Goal: Check status: Check status

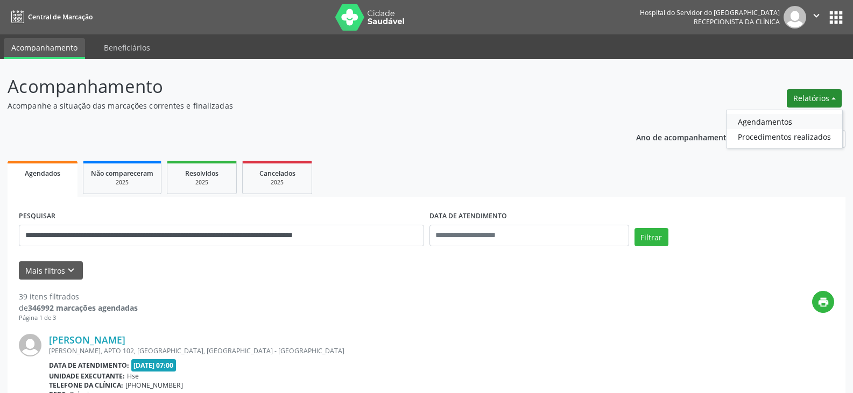
click at [789, 121] on link "Agendamentos" at bounding box center [784, 121] width 116 height 15
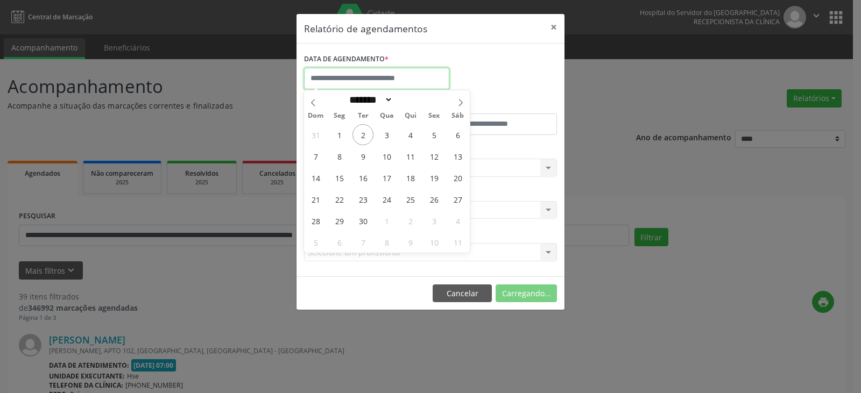
click at [428, 85] on input "text" at bounding box center [376, 79] width 145 height 22
click at [365, 130] on span "2" at bounding box center [362, 134] width 21 height 21
type input "**********"
click at [365, 130] on span "2" at bounding box center [362, 134] width 21 height 21
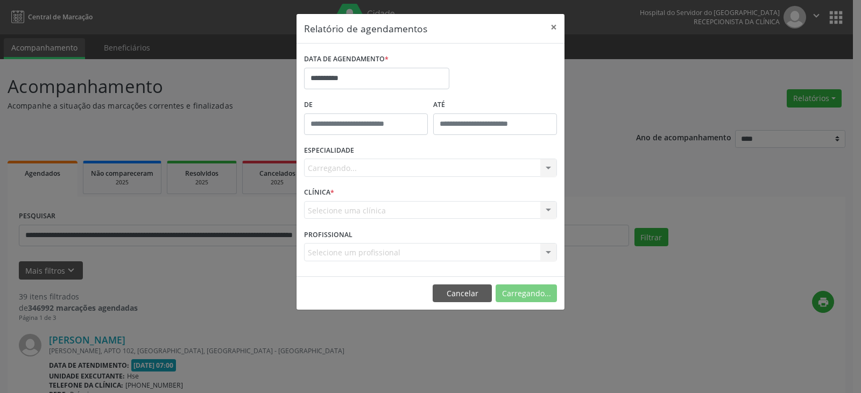
click at [361, 162] on div "Carregando... Nenhum resultado encontrado para: " " Não há nenhuma opção para s…" at bounding box center [430, 168] width 253 height 18
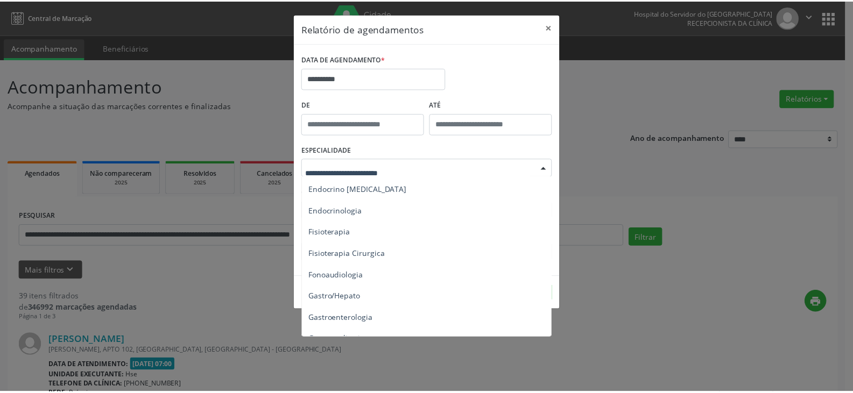
scroll to position [536, 0]
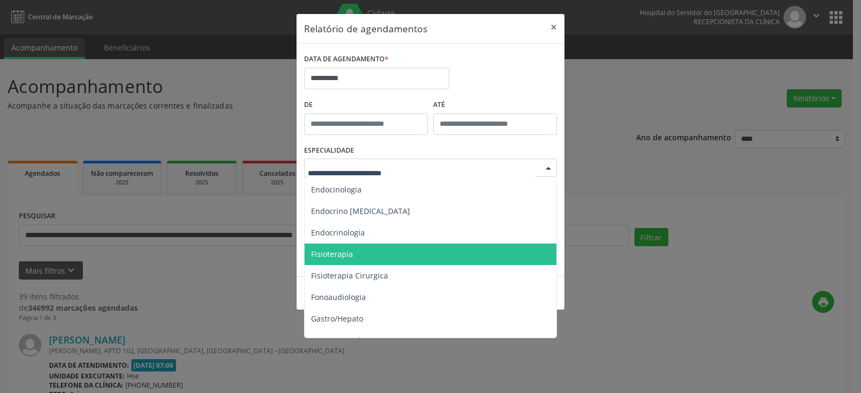
click at [416, 247] on span "Fisioterapia" at bounding box center [431, 255] width 253 height 22
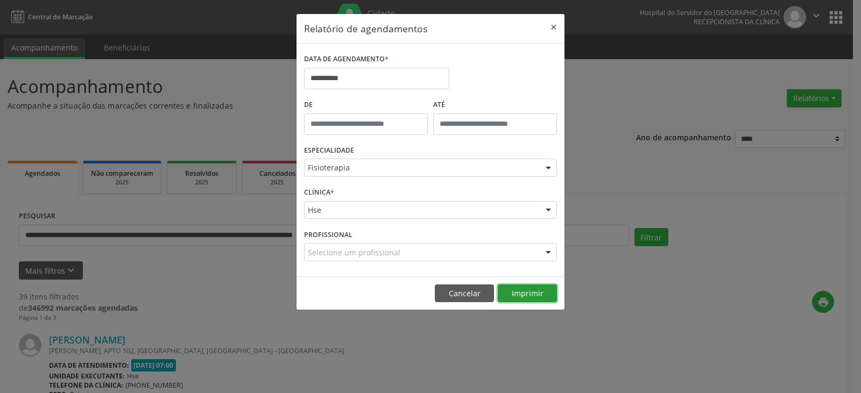
click at [518, 286] on button "Imprimir" at bounding box center [527, 294] width 59 height 18
click at [560, 25] on button "×" at bounding box center [554, 27] width 22 height 26
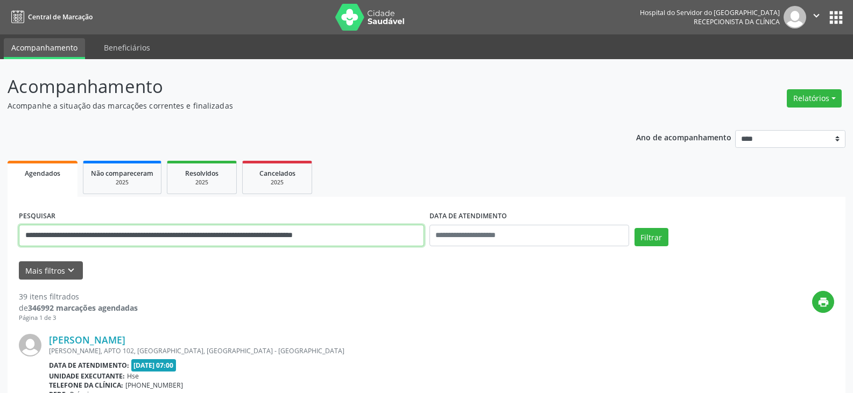
click at [290, 234] on input "**********" at bounding box center [221, 236] width 405 height 22
type input "*"
click at [634, 228] on button "Filtrar" at bounding box center [651, 237] width 34 height 18
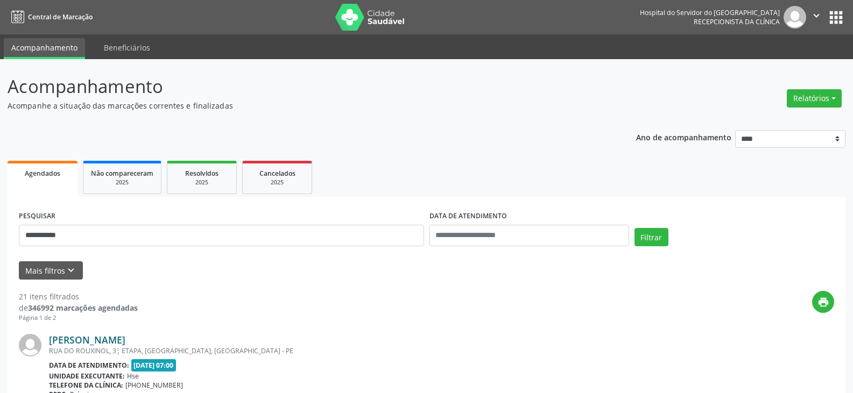
click at [125, 338] on link "[PERSON_NAME]" at bounding box center [87, 340] width 76 height 12
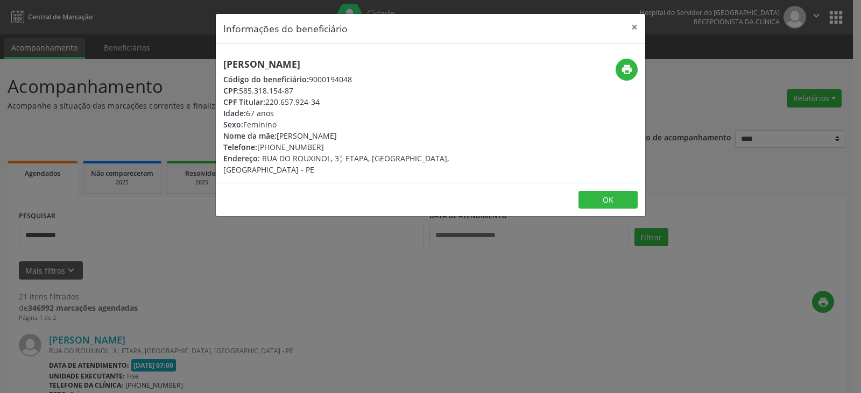
drag, startPoint x: 402, startPoint y: 60, endPoint x: 216, endPoint y: 62, distance: 186.2
click at [216, 62] on div "[PERSON_NAME] Código do beneficiário: 9000194048 CPF: 585.318.154-87 CPF Titula…" at bounding box center [359, 117] width 286 height 117
copy h5 "[PERSON_NAME]"
drag, startPoint x: 321, startPoint y: 102, endPoint x: 268, endPoint y: 102, distance: 53.3
click at [268, 102] on div "CPF Titular: 220.657.924-34" at bounding box center [358, 101] width 271 height 11
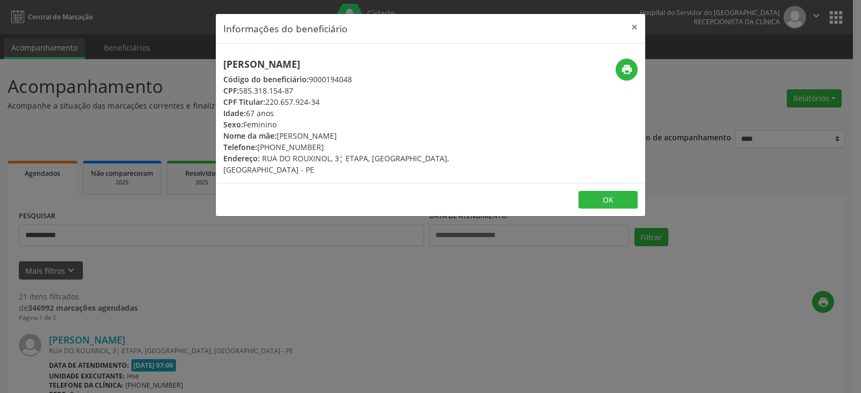
copy div "220.657.924-34"
drag, startPoint x: 299, startPoint y: 147, endPoint x: 275, endPoint y: 146, distance: 23.7
click at [275, 146] on div "Telefone: [PHONE_NUMBER]" at bounding box center [358, 147] width 271 height 11
copy div "99646-7083"
click at [630, 64] on icon "print" at bounding box center [627, 69] width 12 height 12
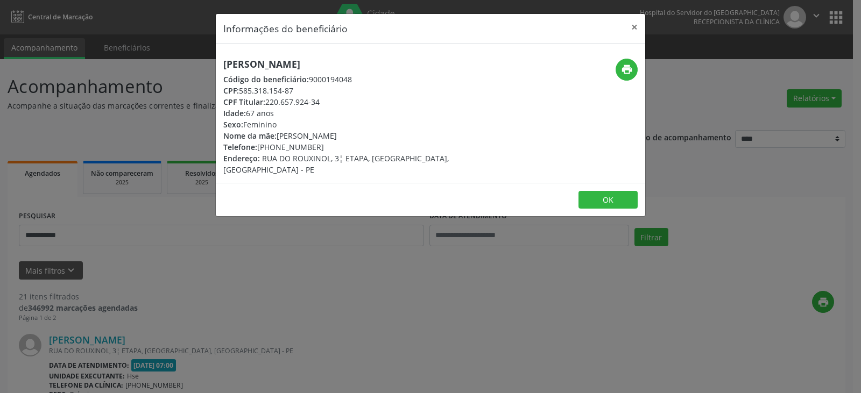
drag, startPoint x: 320, startPoint y: 104, endPoint x: 267, endPoint y: 100, distance: 52.3
click at [267, 100] on div "CPF Titular: 220.657.924-34" at bounding box center [358, 101] width 271 height 11
copy div "220.657.924-34"
click at [641, 31] on button "×" at bounding box center [635, 27] width 22 height 26
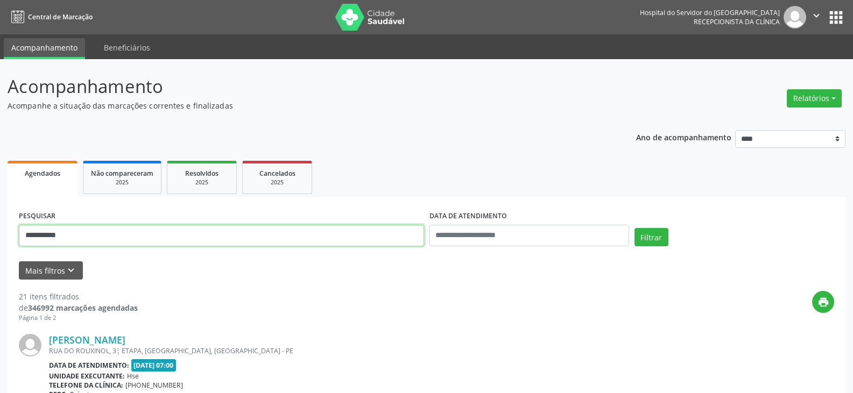
drag, startPoint x: 176, startPoint y: 239, endPoint x: 1, endPoint y: 241, distance: 175.9
paste input "***"
type input "**********"
click at [634, 228] on button "Filtrar" at bounding box center [651, 237] width 34 height 18
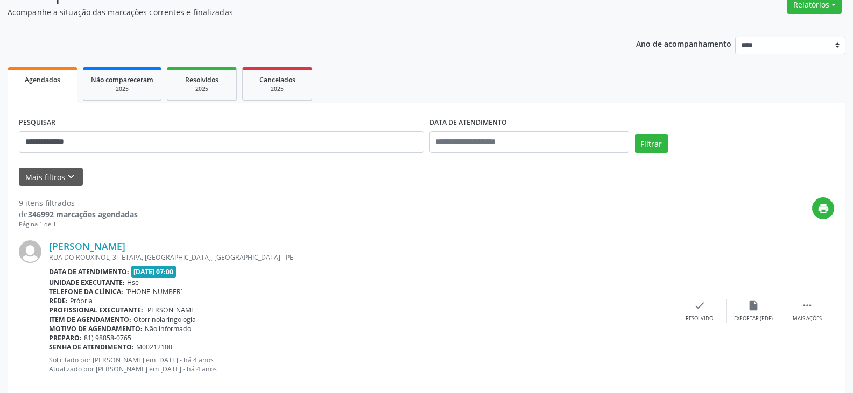
scroll to position [161, 0]
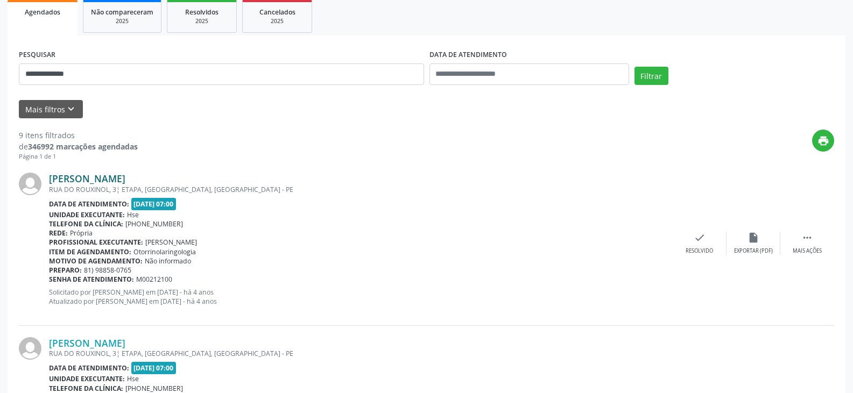
click at [121, 178] on link "[PERSON_NAME]" at bounding box center [87, 179] width 76 height 12
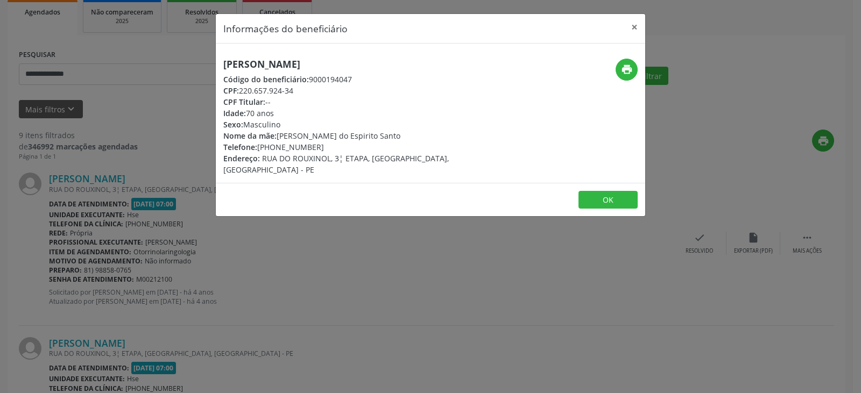
drag, startPoint x: 372, startPoint y: 61, endPoint x: 177, endPoint y: 69, distance: 194.9
click at [177, 69] on div "Informações do beneficiário × [PERSON_NAME] Código do beneficiário: 9000194047 …" at bounding box center [430, 196] width 861 height 393
copy h5 "[PERSON_NAME]"
click at [634, 25] on button "×" at bounding box center [635, 27] width 22 height 26
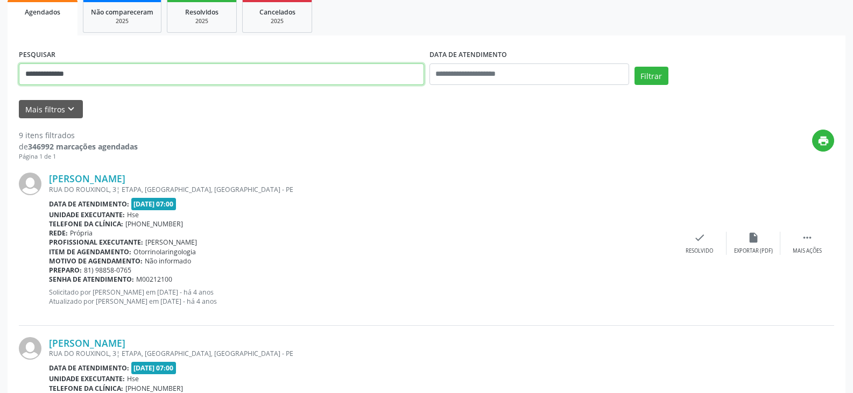
click at [189, 77] on input "**********" at bounding box center [221, 74] width 405 height 22
click at [188, 75] on input "**********" at bounding box center [221, 74] width 405 height 22
click at [189, 76] on input "**********" at bounding box center [221, 74] width 405 height 22
type input "**********"
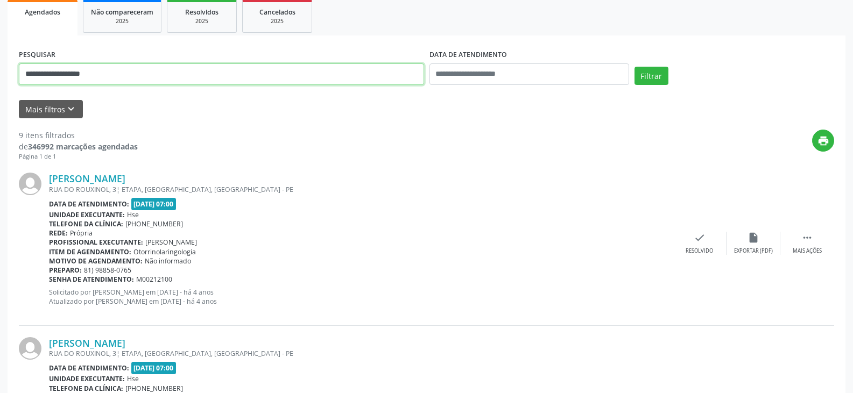
click at [634, 67] on button "Filtrar" at bounding box center [651, 76] width 34 height 18
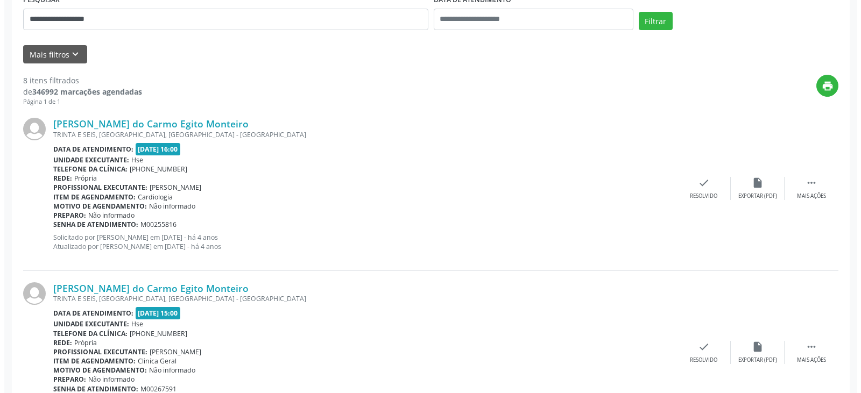
scroll to position [215, 0]
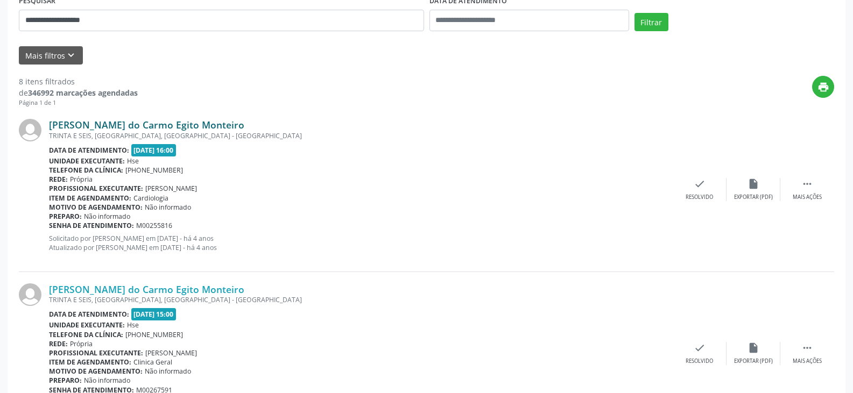
click at [175, 129] on link "[PERSON_NAME] do Carmo Egito Monteiro" at bounding box center [146, 125] width 195 height 12
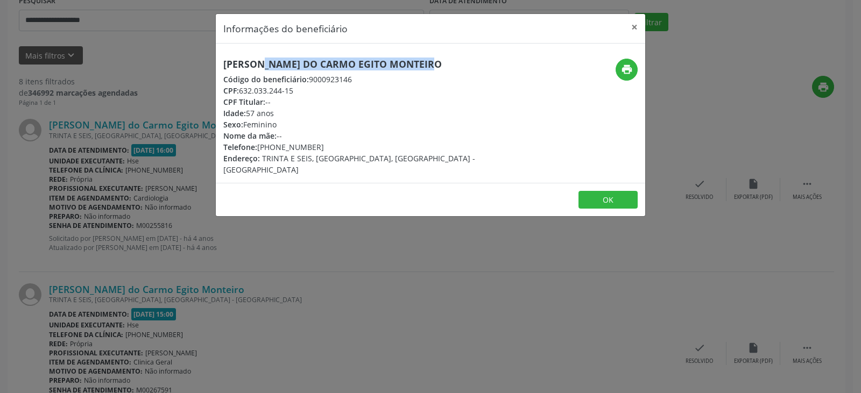
drag, startPoint x: 406, startPoint y: 61, endPoint x: 214, endPoint y: 62, distance: 191.5
click at [214, 62] on div "Informações do beneficiário × Maria do Carmo Egito Monteiro Código do beneficiá…" at bounding box center [430, 196] width 861 height 393
copy h5 "[PERSON_NAME] do Carmo Egito Monteiro"
click at [625, 73] on icon "print" at bounding box center [627, 69] width 12 height 12
